Goal: Task Accomplishment & Management: Manage account settings

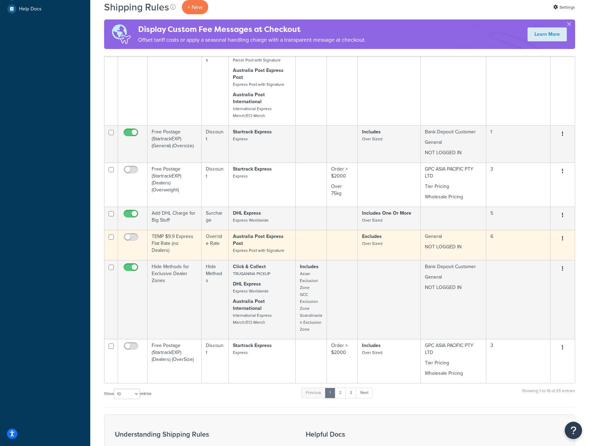
scroll to position [278, 0]
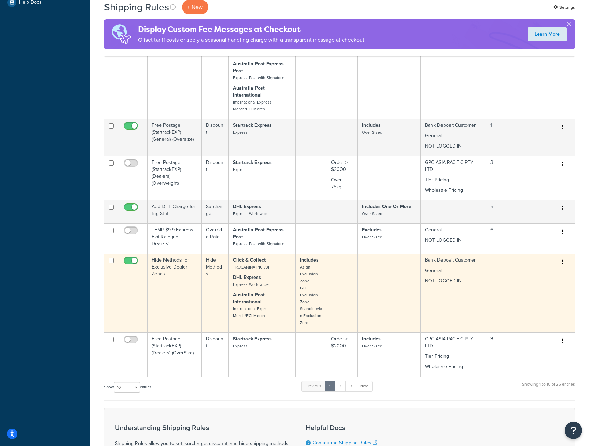
click at [187, 274] on td "Hide Methods for Exclusive Dealer Zones" at bounding box center [174, 292] width 54 height 79
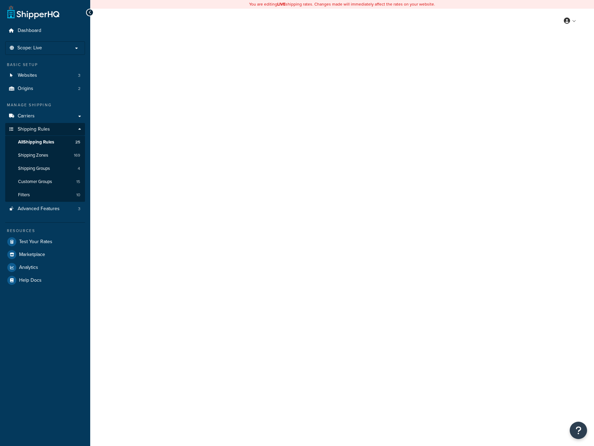
select select "HIDE"
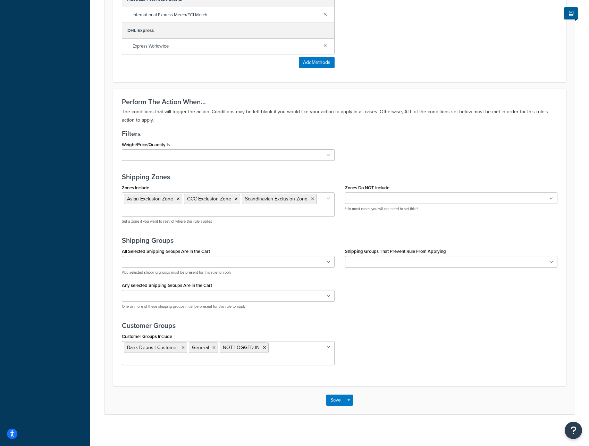
scroll to position [365, 0]
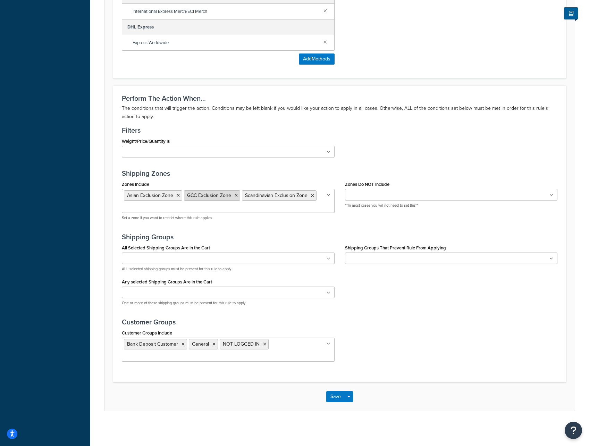
click at [235, 195] on icon at bounding box center [236, 195] width 3 height 4
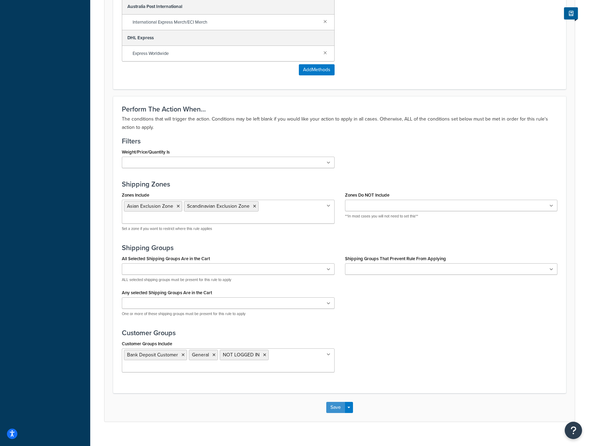
click at [341, 402] on button "Save" at bounding box center [335, 407] width 19 height 11
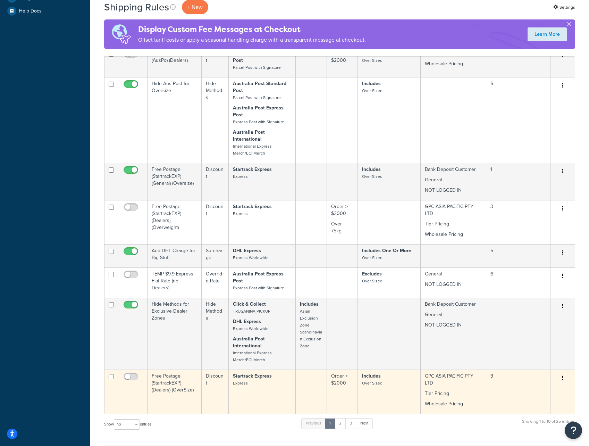
scroll to position [434, 0]
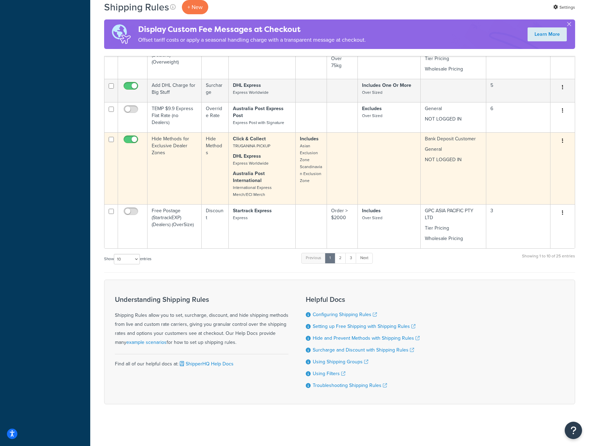
click at [167, 145] on td "Hide Methods for Exclusive Dealer Zones" at bounding box center [174, 168] width 54 height 72
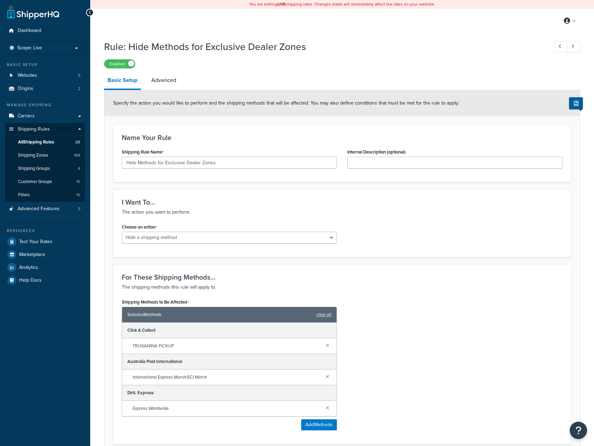
select select "HIDE"
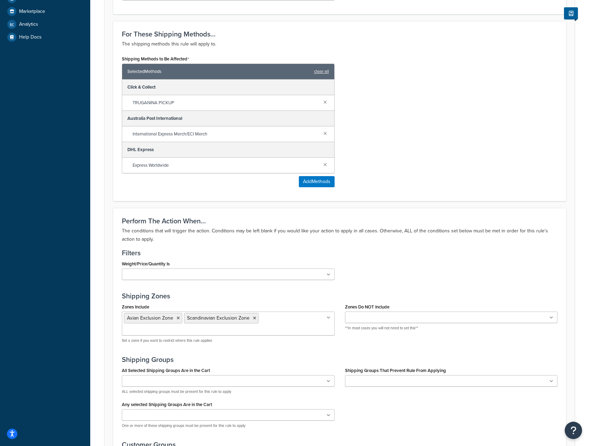
scroll to position [355, 0]
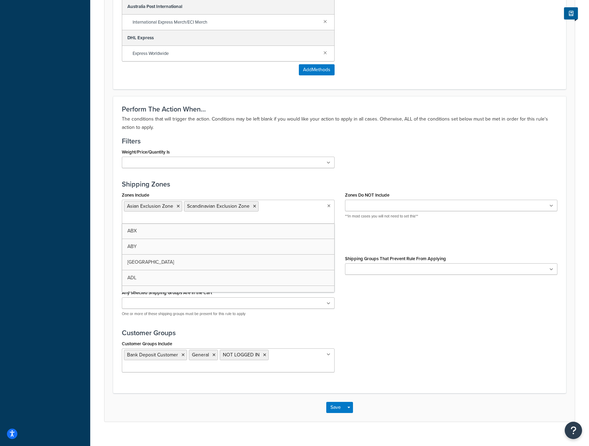
click at [329, 208] on icon at bounding box center [328, 206] width 3 height 4
click at [185, 214] on input "Zones Include" at bounding box center [154, 218] width 61 height 8
type input "gcc"
click at [404, 317] on div "All Selected Shipping Groups Are in the Cart Dangerous Goods Over Sized RUNVA A…" at bounding box center [340, 287] width 446 height 68
click at [338, 409] on button "Save" at bounding box center [335, 407] width 19 height 11
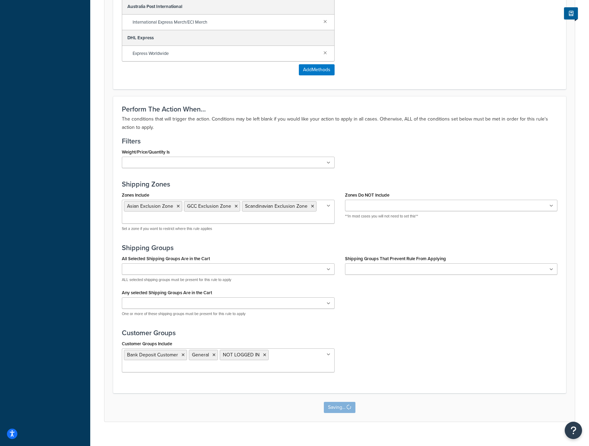
scroll to position [0, 0]
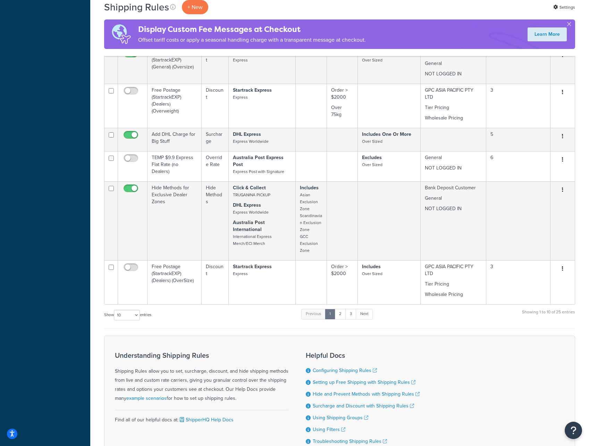
scroll to position [441, 0]
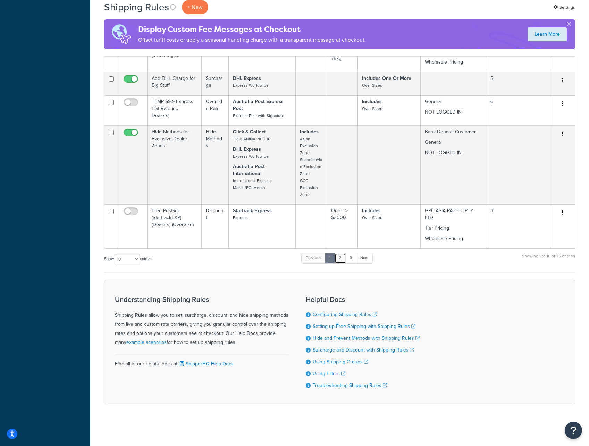
click at [343, 262] on link "2" at bounding box center [340, 258] width 11 height 10
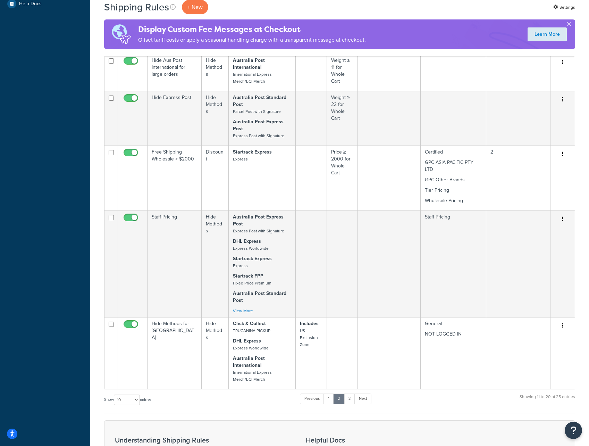
scroll to position [417, 0]
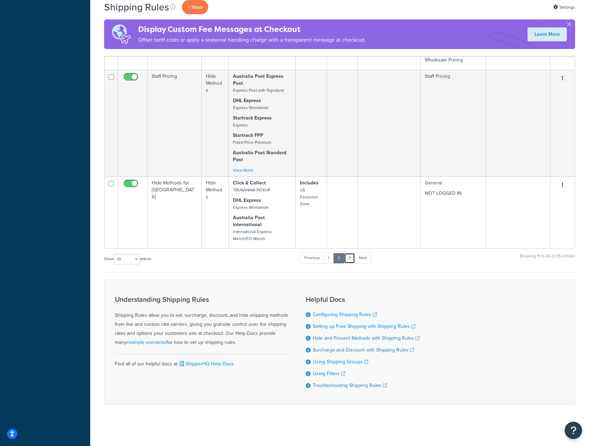
click at [349, 262] on link "3" at bounding box center [349, 258] width 11 height 10
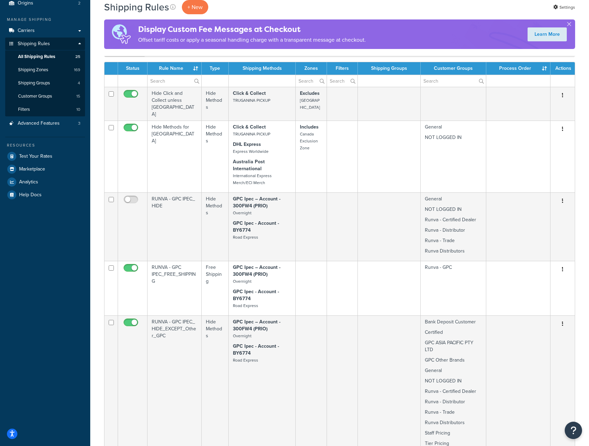
scroll to position [51, 0]
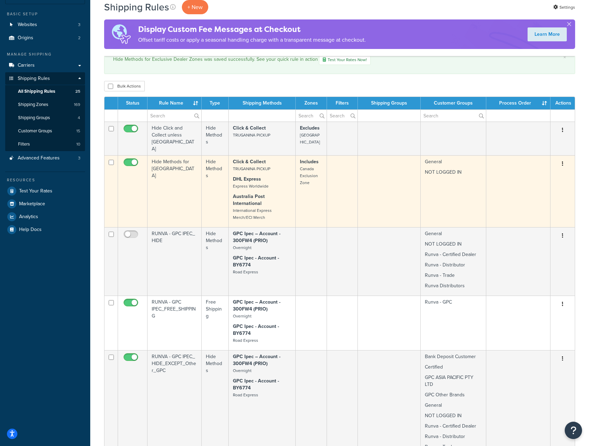
click at [454, 180] on td "General NOT LOGGED IN" at bounding box center [454, 191] width 66 height 72
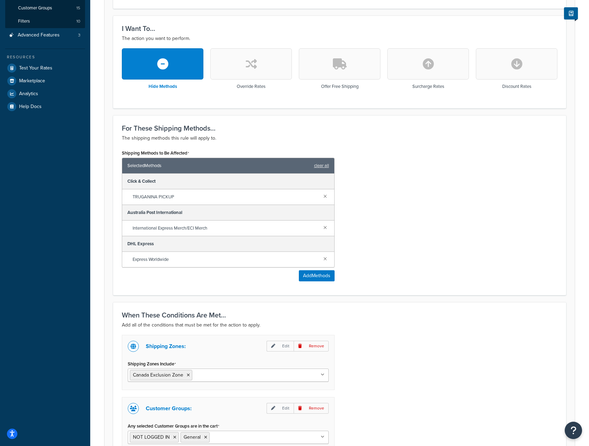
scroll to position [270, 0]
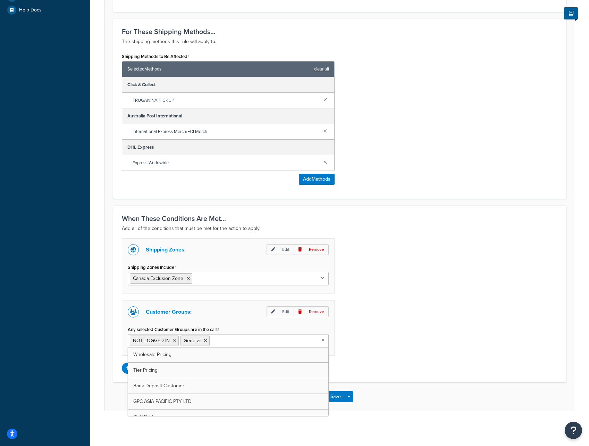
click at [322, 339] on icon at bounding box center [322, 340] width 3 height 4
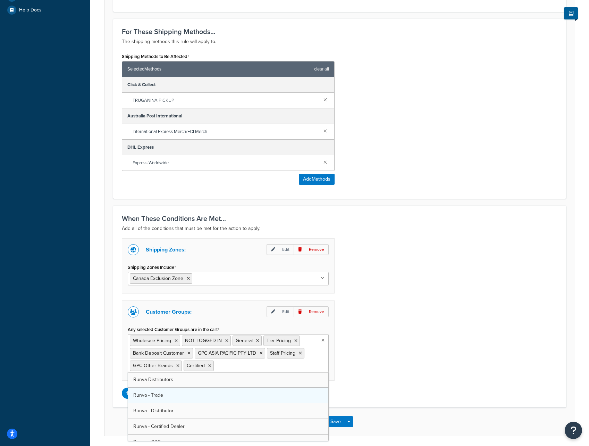
scroll to position [25, 0]
click at [403, 375] on div "Shipping Zones: Edit Remove Shipping Zones Include Canada Exclusion Zone Austra…" at bounding box center [340, 318] width 446 height 160
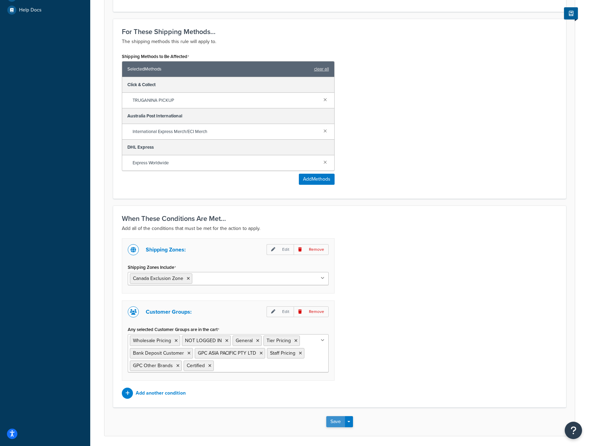
click at [333, 419] on button "Save" at bounding box center [335, 421] width 19 height 11
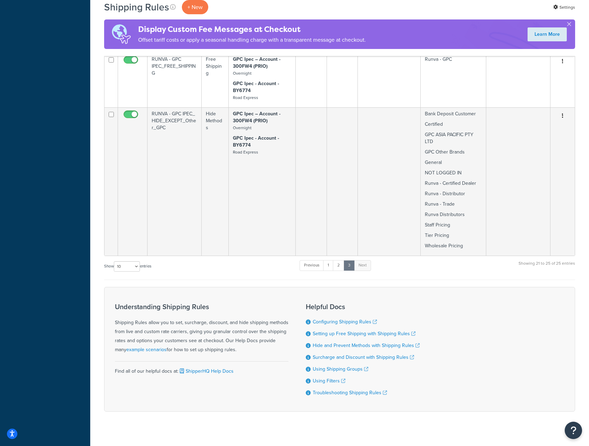
scroll to position [328, 0]
click at [339, 260] on link "2" at bounding box center [338, 265] width 11 height 10
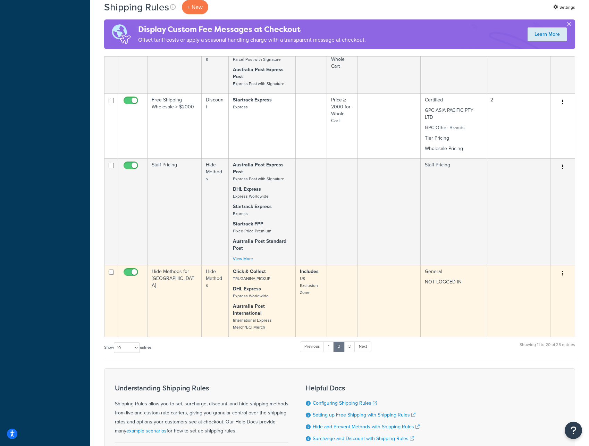
click at [423, 312] on td "General NOT LOGGED IN" at bounding box center [454, 301] width 66 height 72
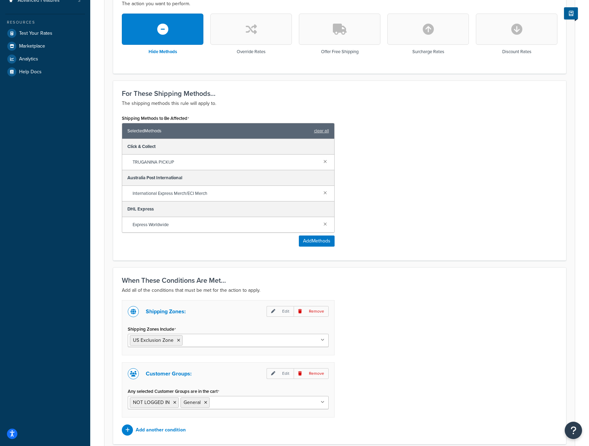
scroll to position [270, 0]
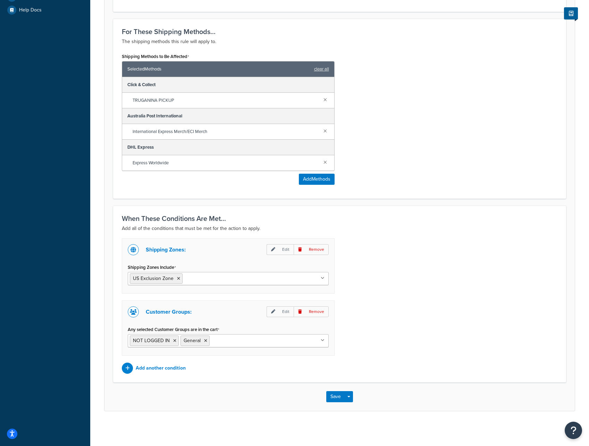
click at [321, 342] on ul "NOT LOGGED IN General" at bounding box center [228, 340] width 201 height 13
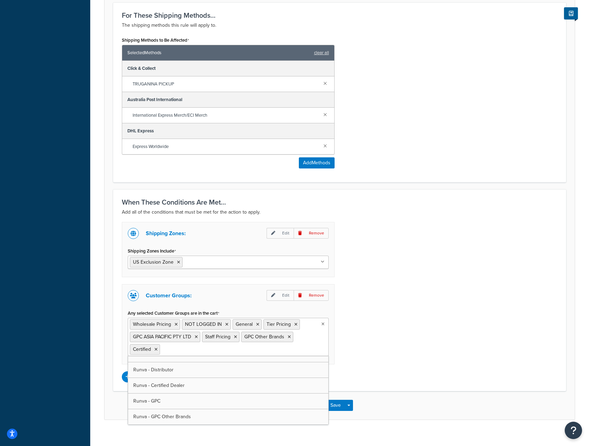
scroll to position [295, 0]
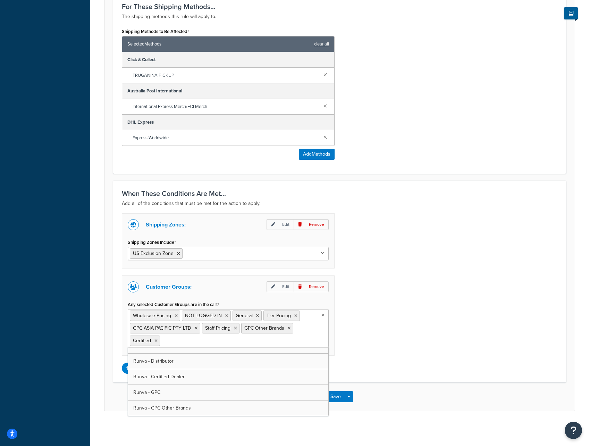
click at [392, 373] on div "Shipping Zones: Edit Remove Shipping Zones Include US Exclusion Zone Australia …" at bounding box center [340, 293] width 446 height 160
click at [334, 394] on button "Save" at bounding box center [335, 396] width 19 height 11
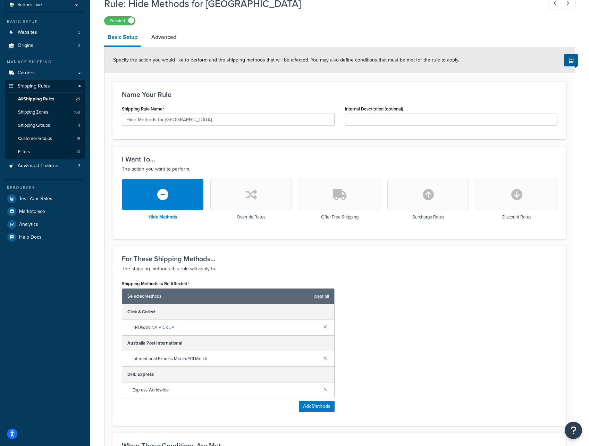
scroll to position [174, 0]
